Goal: Find specific page/section: Find specific page/section

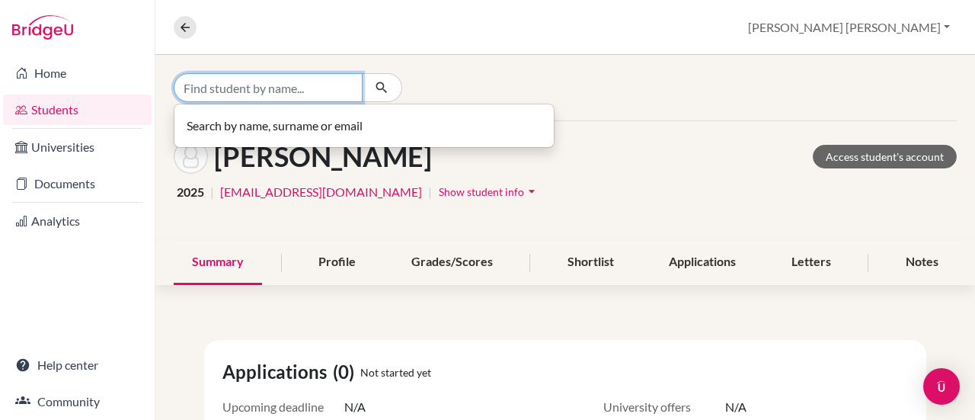
click at [283, 86] on input "Find student by name..." at bounding box center [268, 87] width 189 height 29
type input "[PERSON_NAME]"
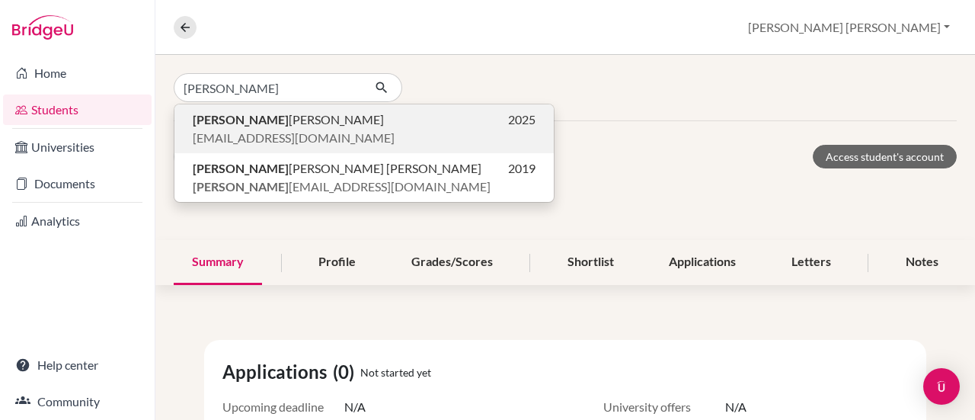
click at [299, 129] on span "[EMAIL_ADDRESS][DOMAIN_NAME]" at bounding box center [294, 138] width 202 height 18
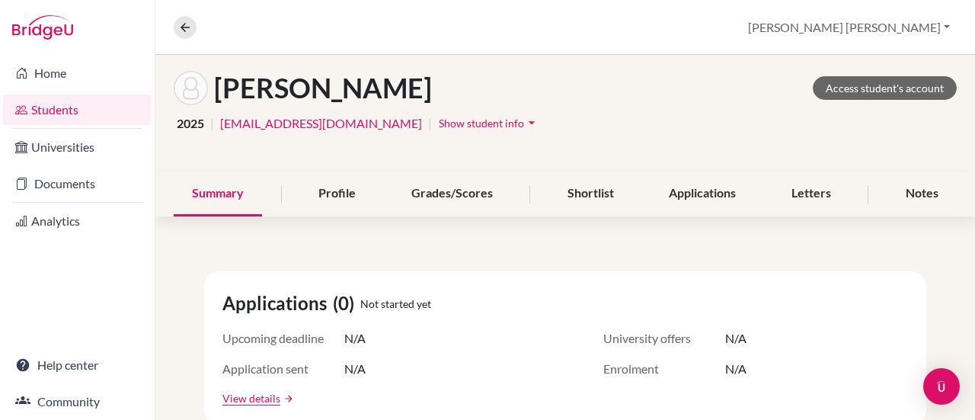
scroll to position [77, 0]
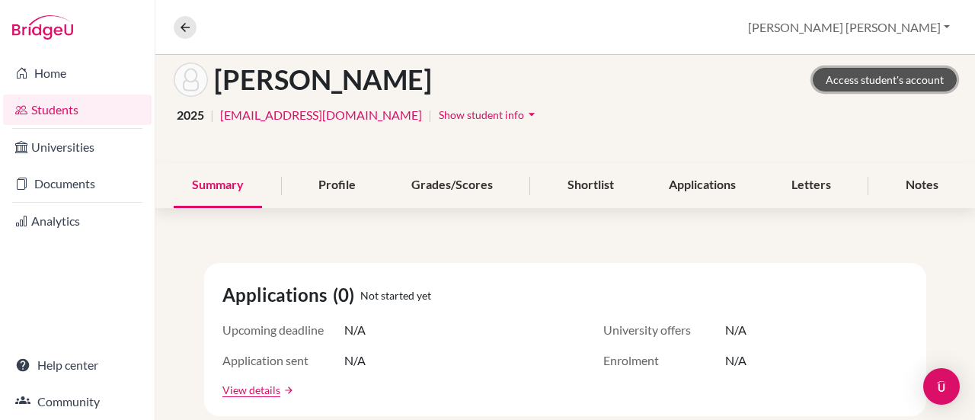
click at [833, 86] on link "Access student's account" at bounding box center [885, 80] width 144 height 24
